Goal: Find specific page/section: Find specific page/section

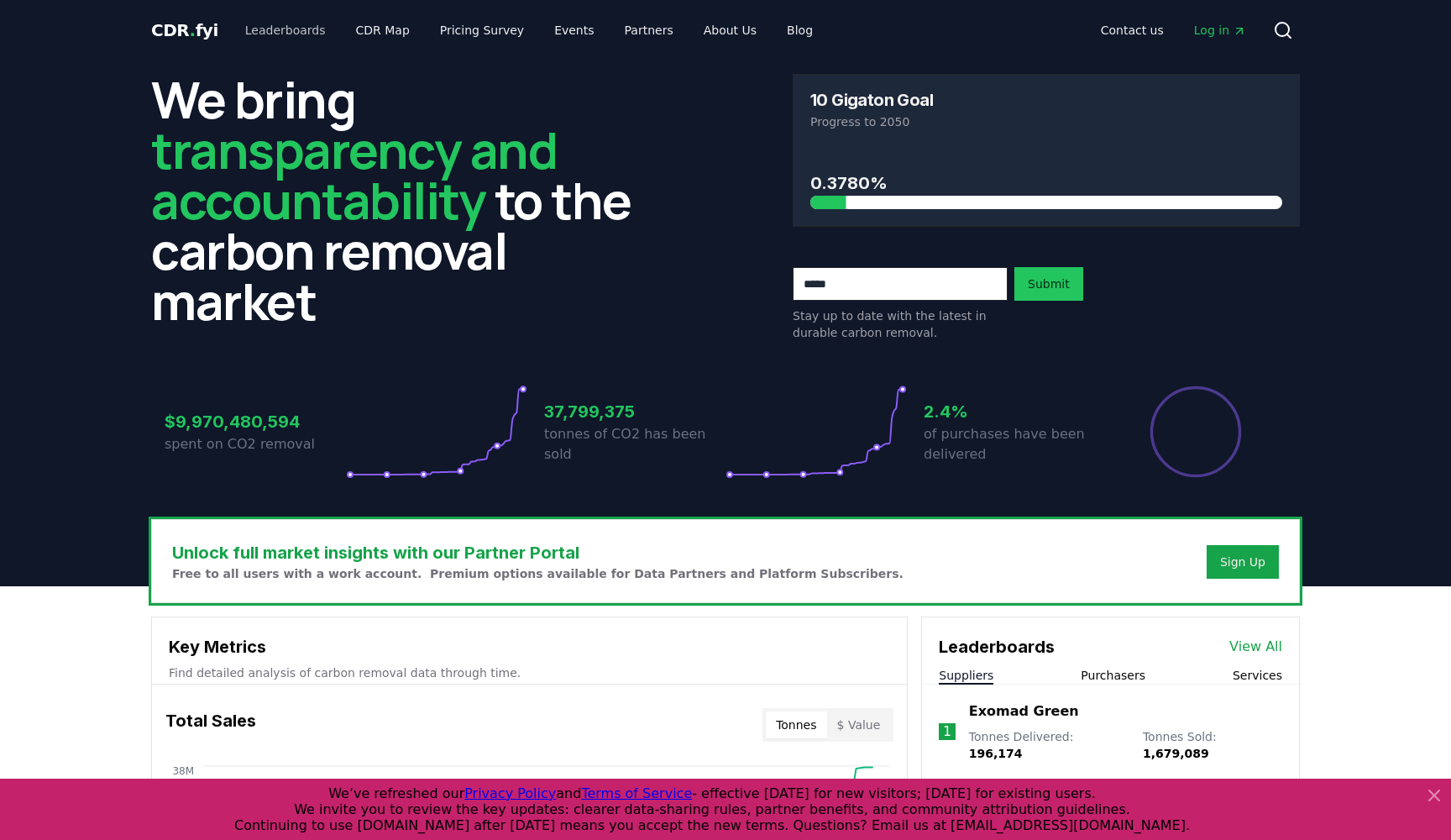
click at [296, 31] on link "Leaderboards" at bounding box center [285, 30] width 108 height 30
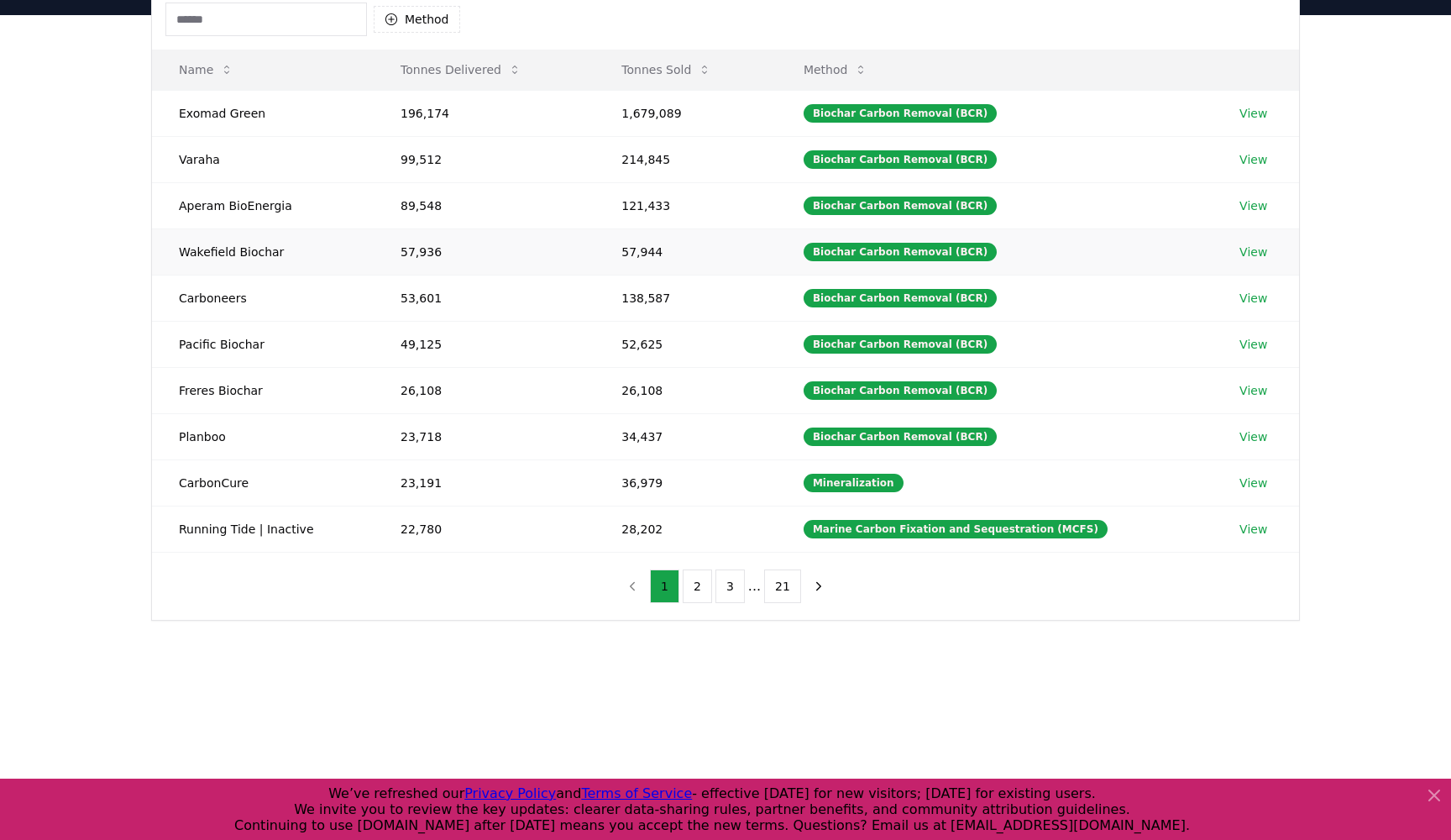
scroll to position [276, 0]
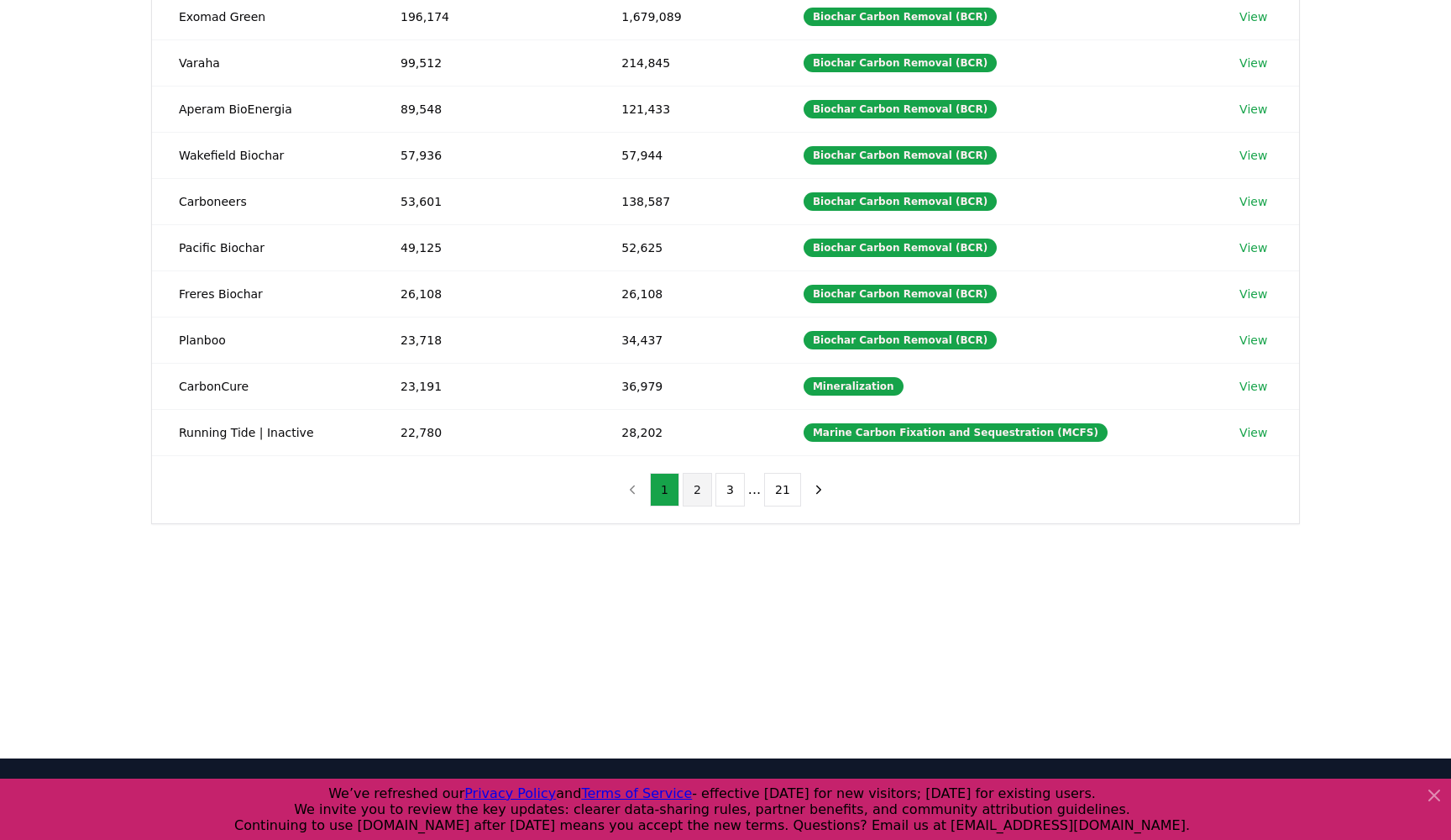
click at [699, 506] on button "2" at bounding box center [697, 490] width 29 height 34
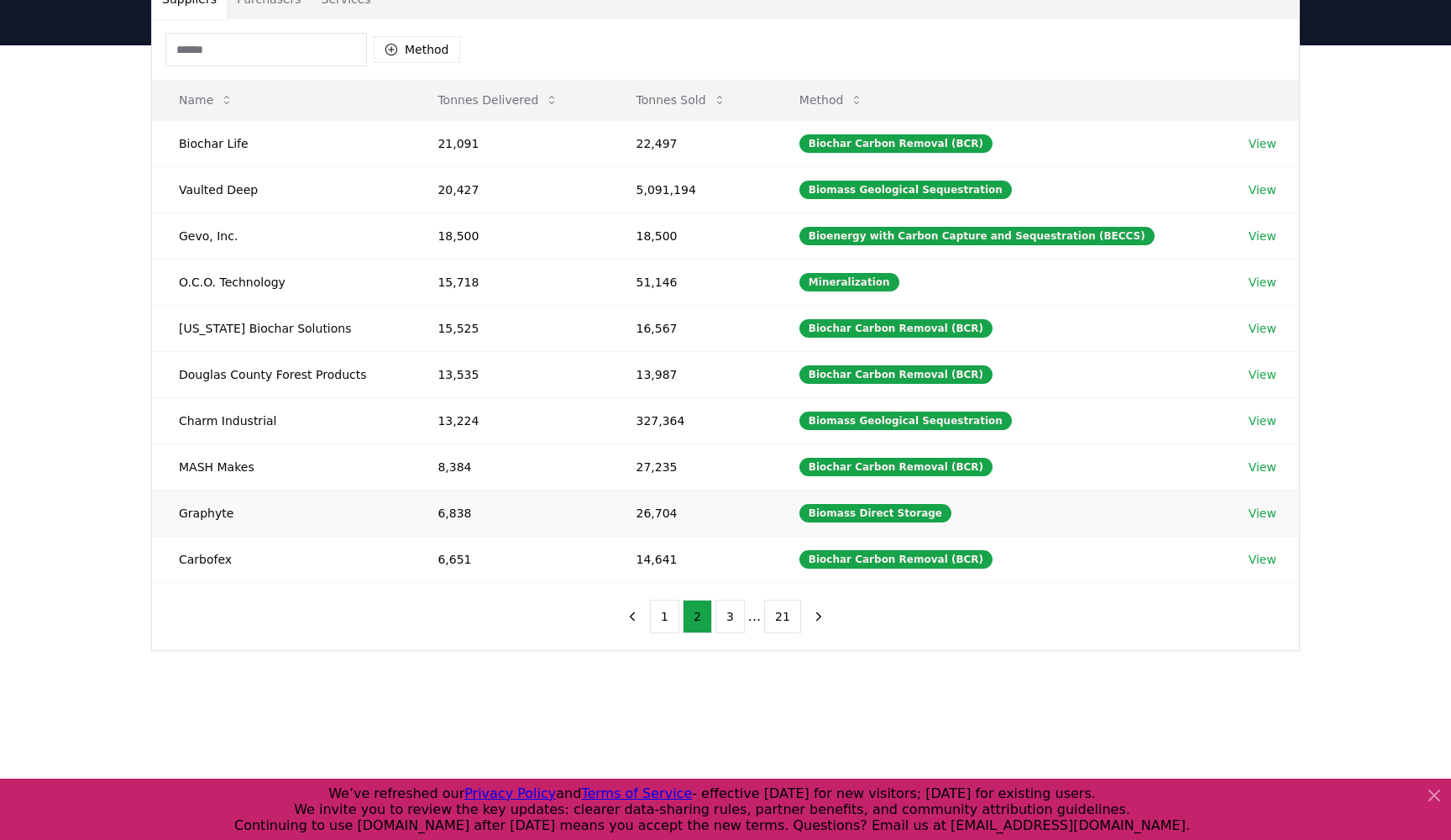
scroll to position [150, 0]
click at [734, 632] on button "3" at bounding box center [730, 616] width 29 height 34
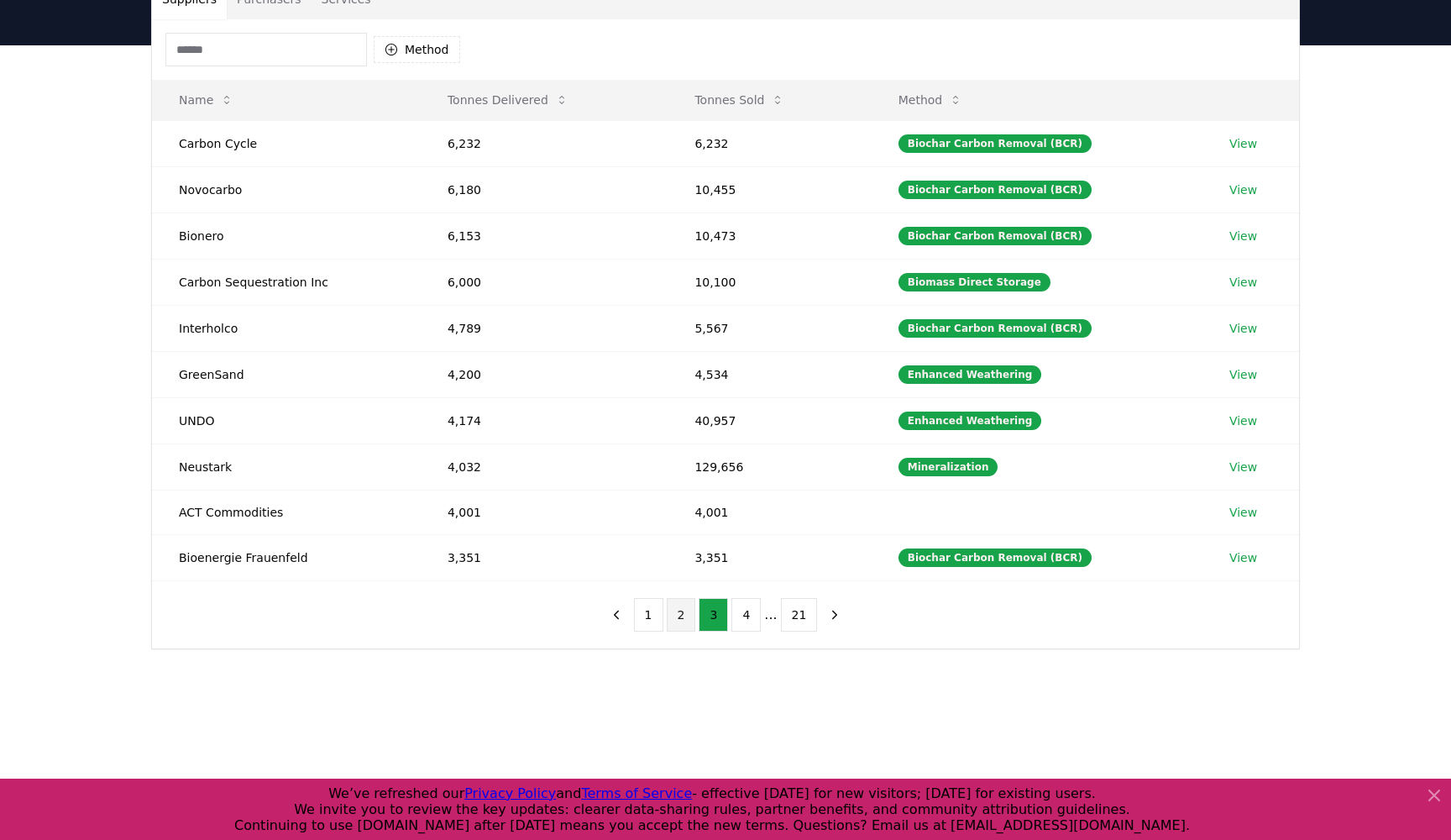
click at [688, 631] on button "2" at bounding box center [681, 615] width 29 height 34
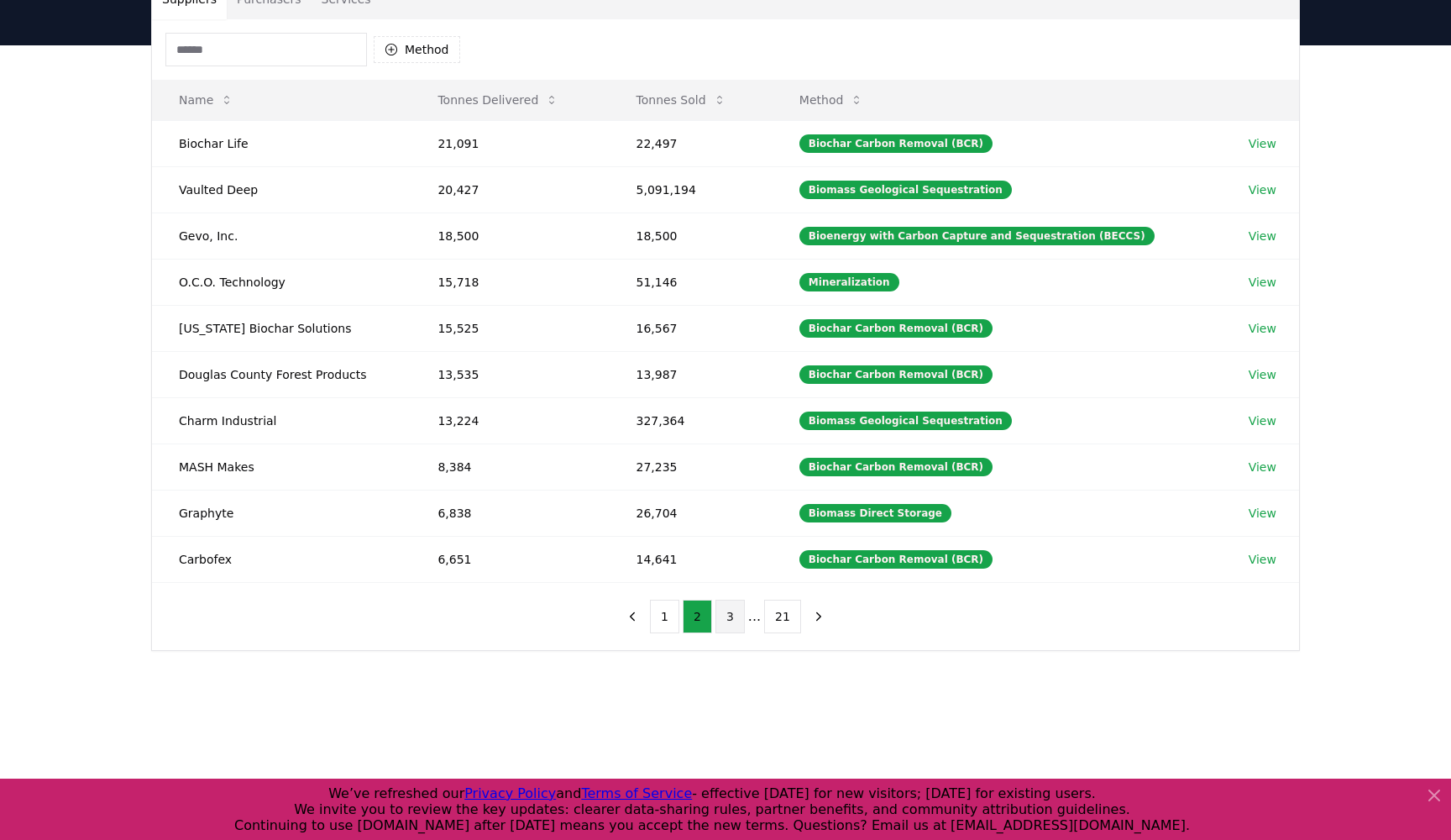
click at [731, 633] on button "3" at bounding box center [730, 616] width 29 height 34
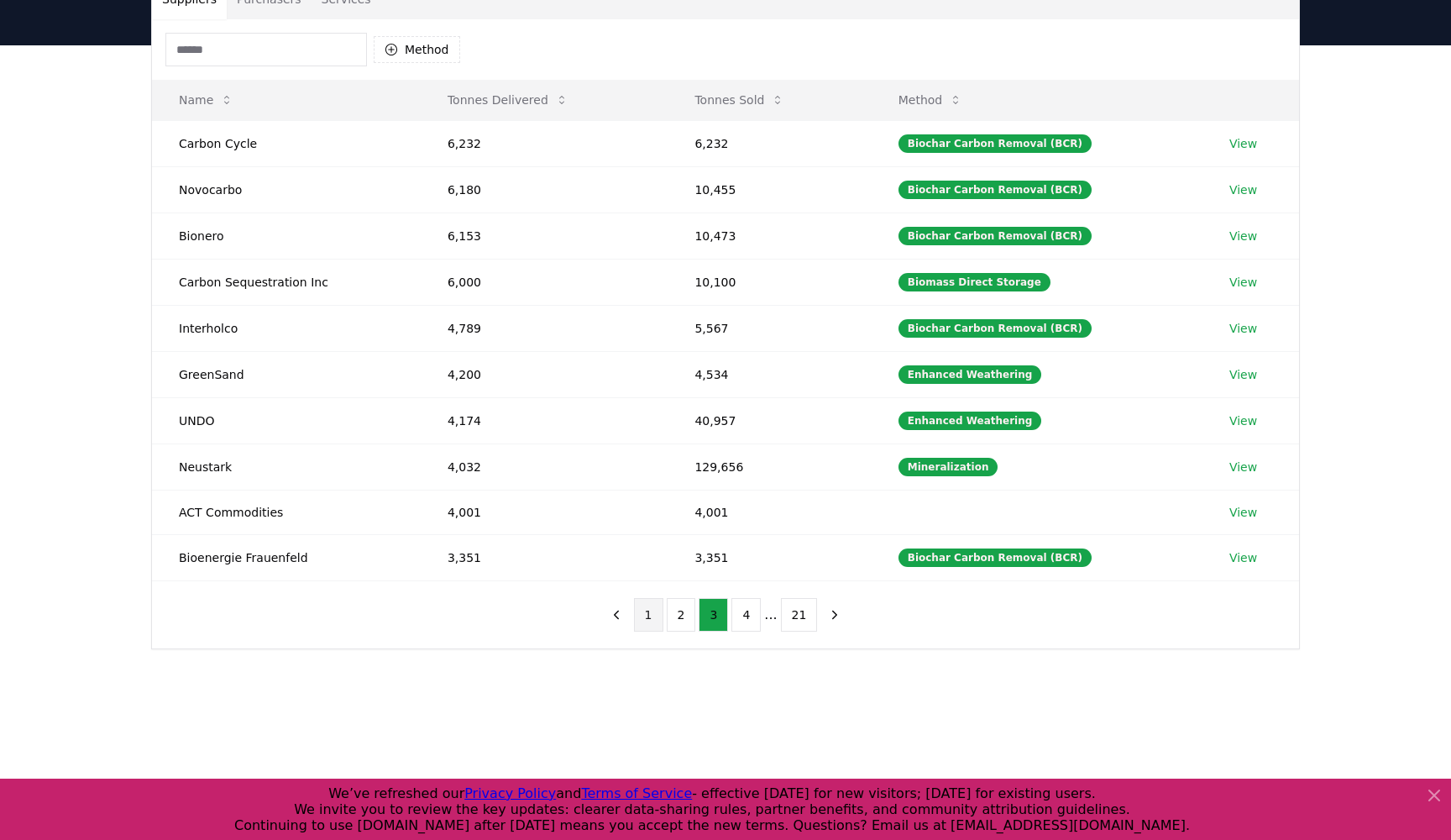
click at [655, 629] on button "1" at bounding box center [648, 615] width 29 height 34
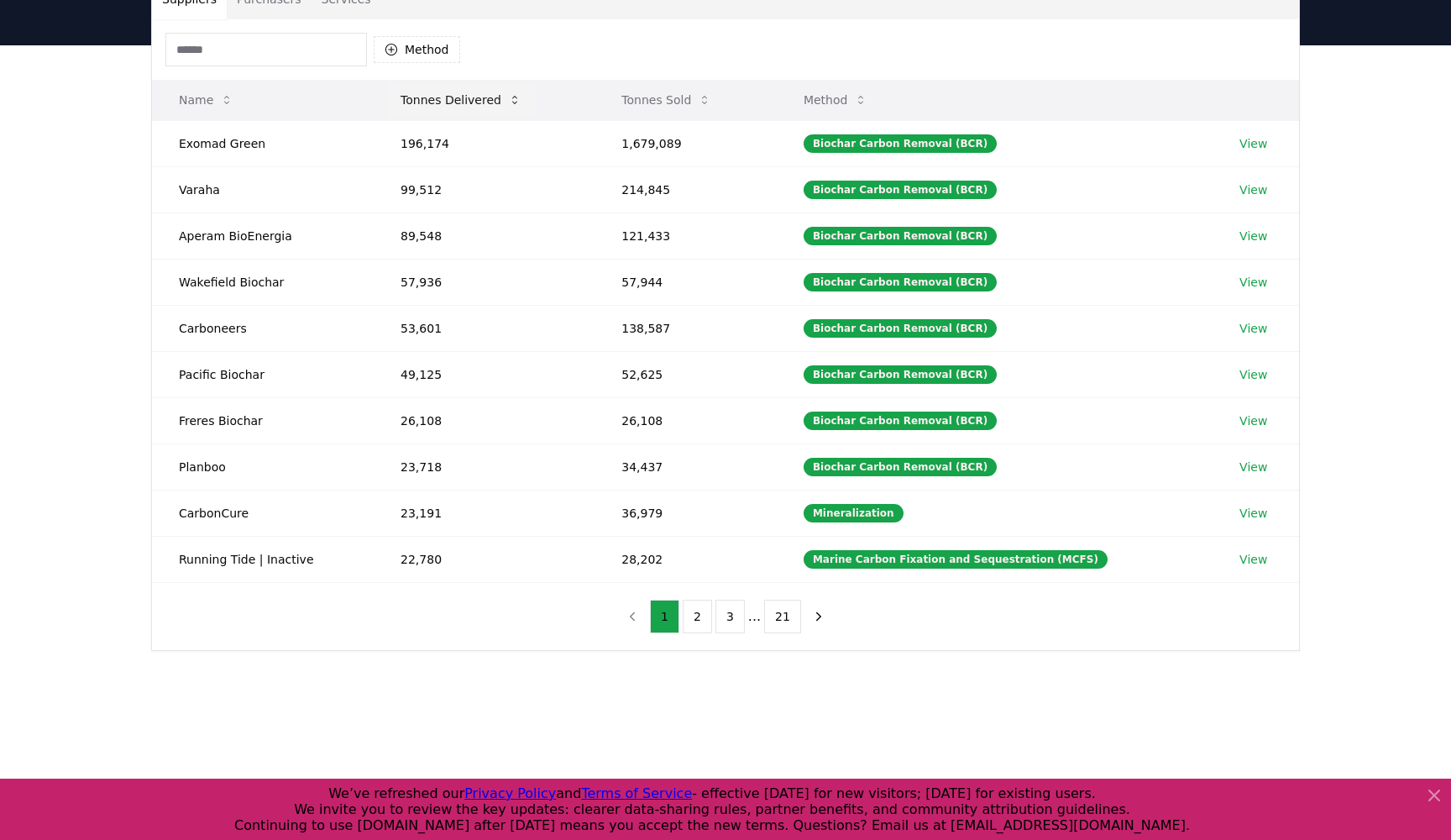
click at [462, 98] on button "Tonnes Delivered" at bounding box center [461, 100] width 148 height 34
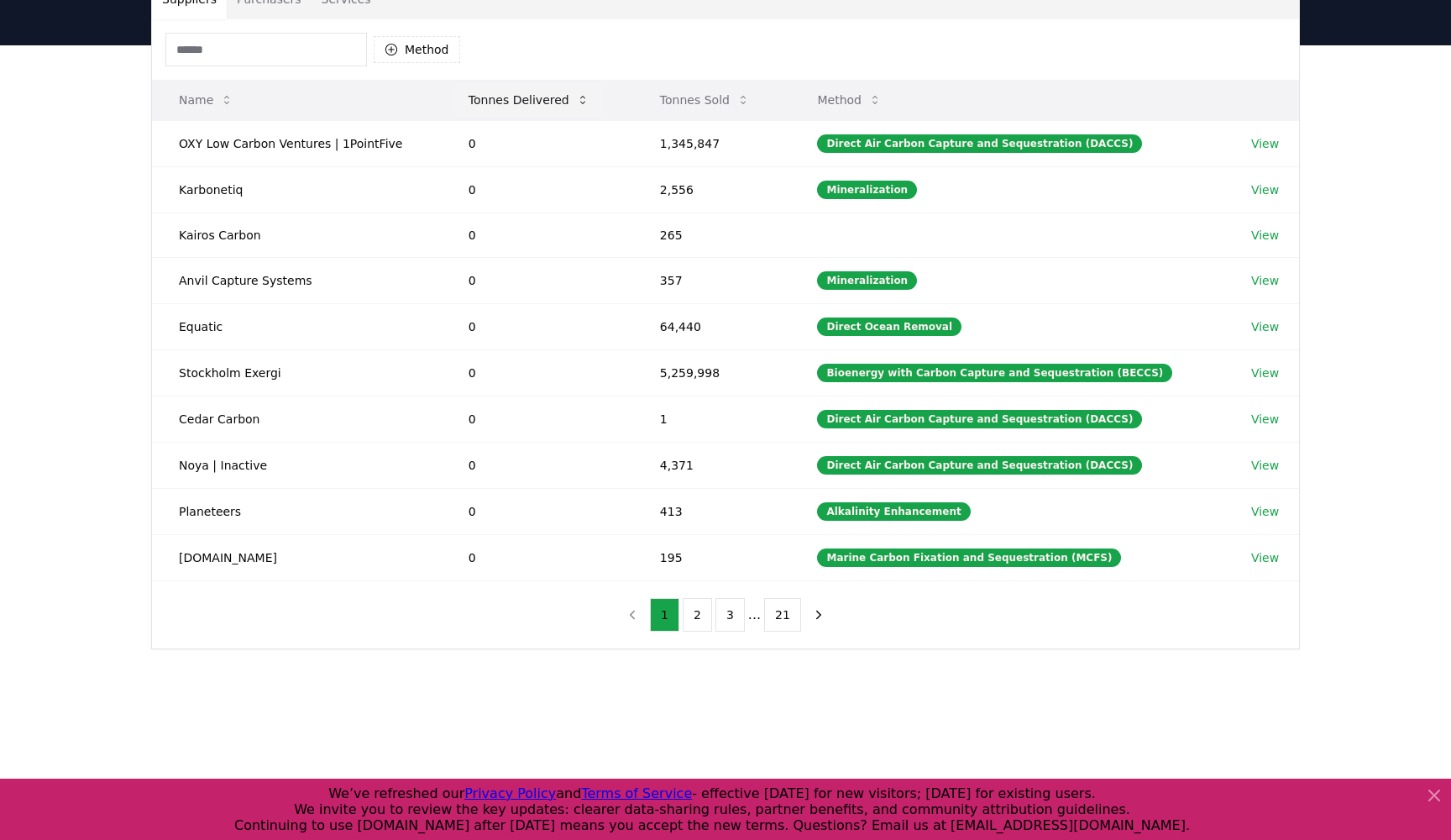
click at [462, 98] on button "Tonnes Delivered" at bounding box center [529, 100] width 148 height 34
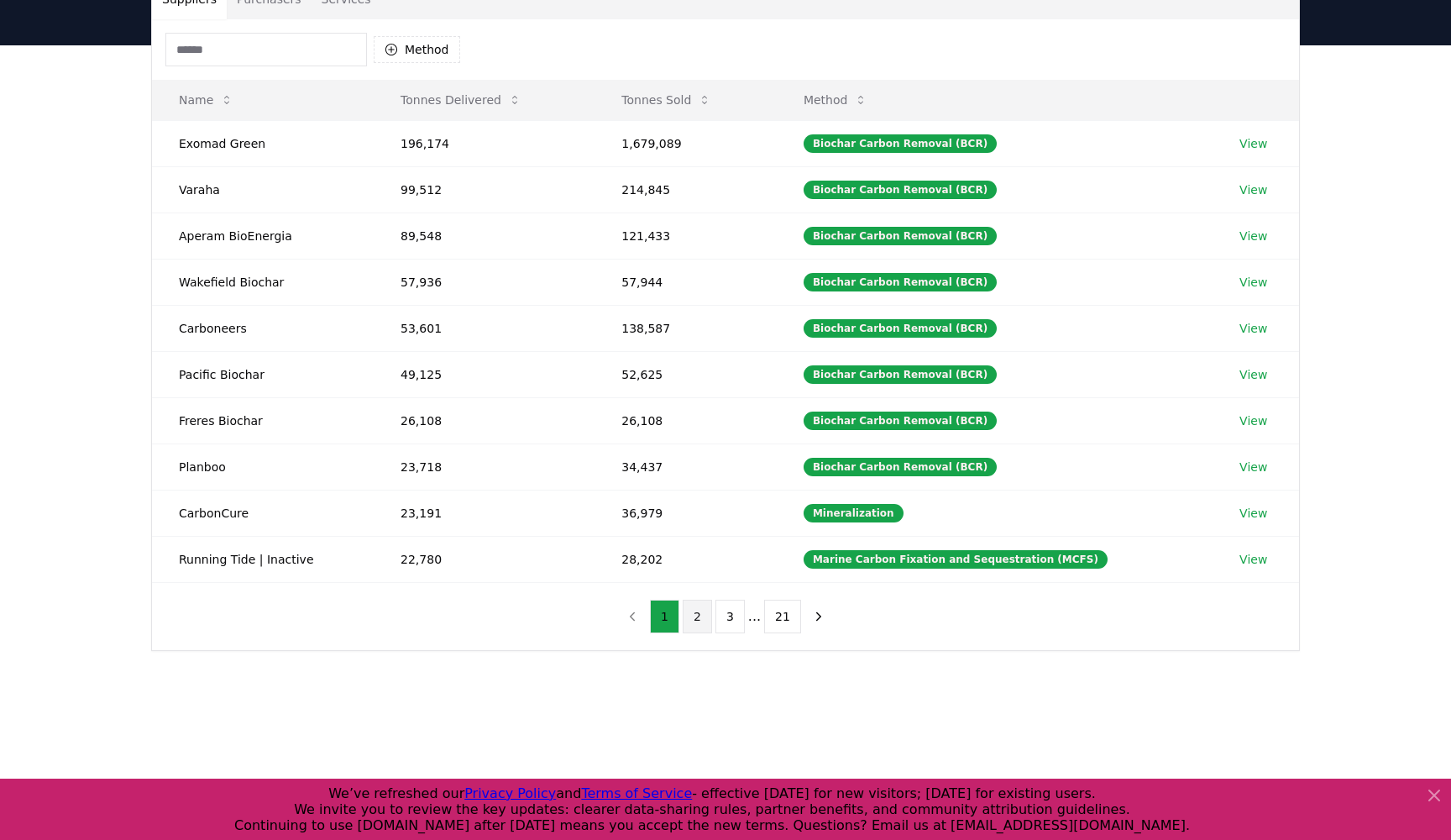
click at [706, 628] on button "2" at bounding box center [697, 616] width 29 height 34
